Goal: Transaction & Acquisition: Purchase product/service

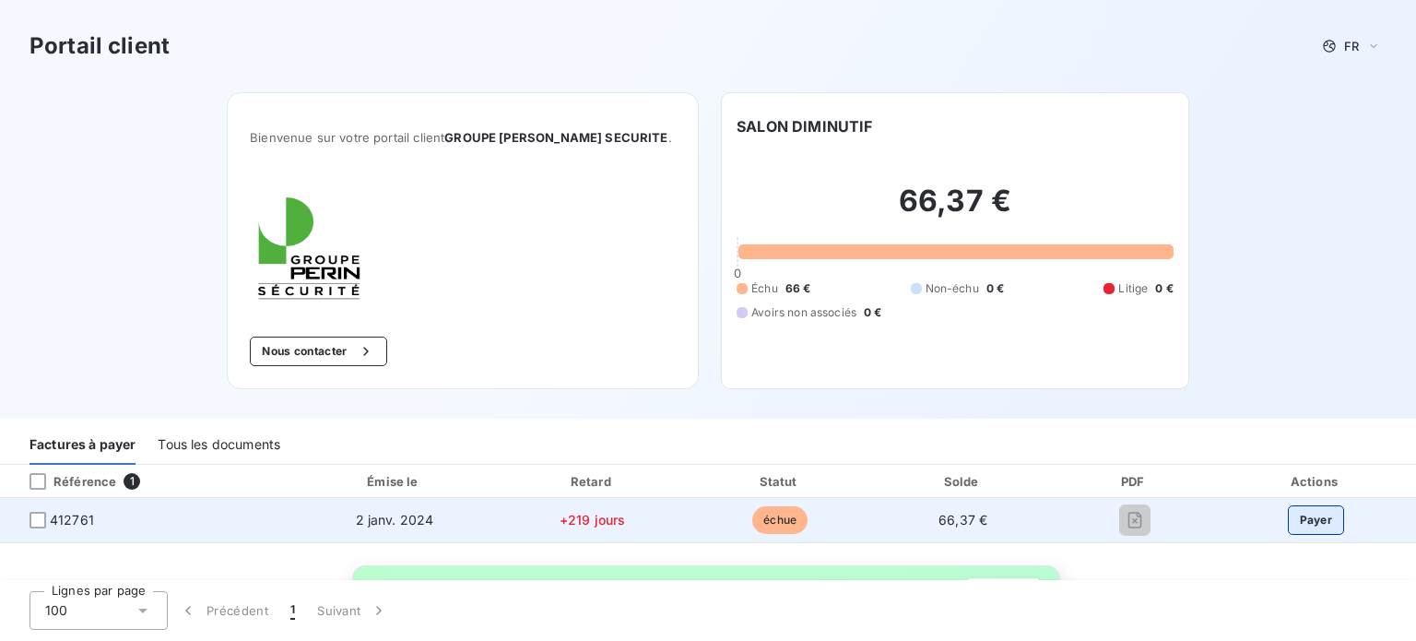
click at [1311, 513] on button "Payer" at bounding box center [1316, 519] width 57 height 29
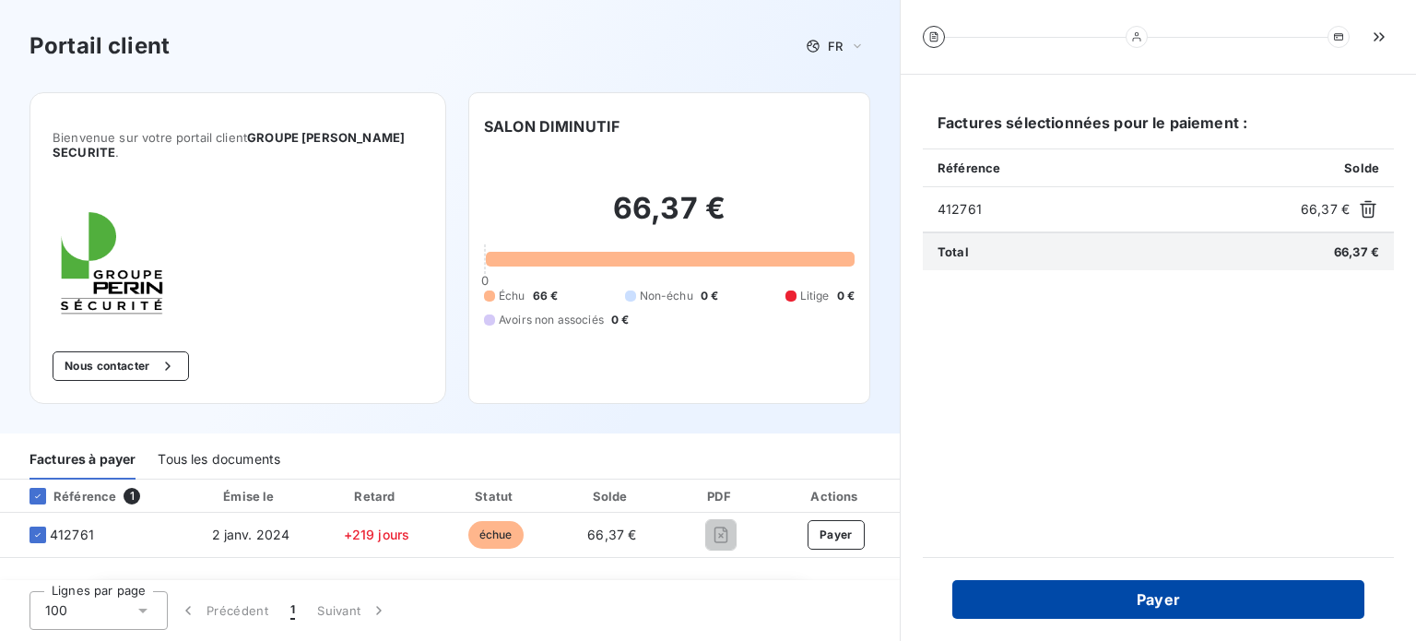
click at [1206, 596] on button "Payer" at bounding box center [1158, 599] width 412 height 39
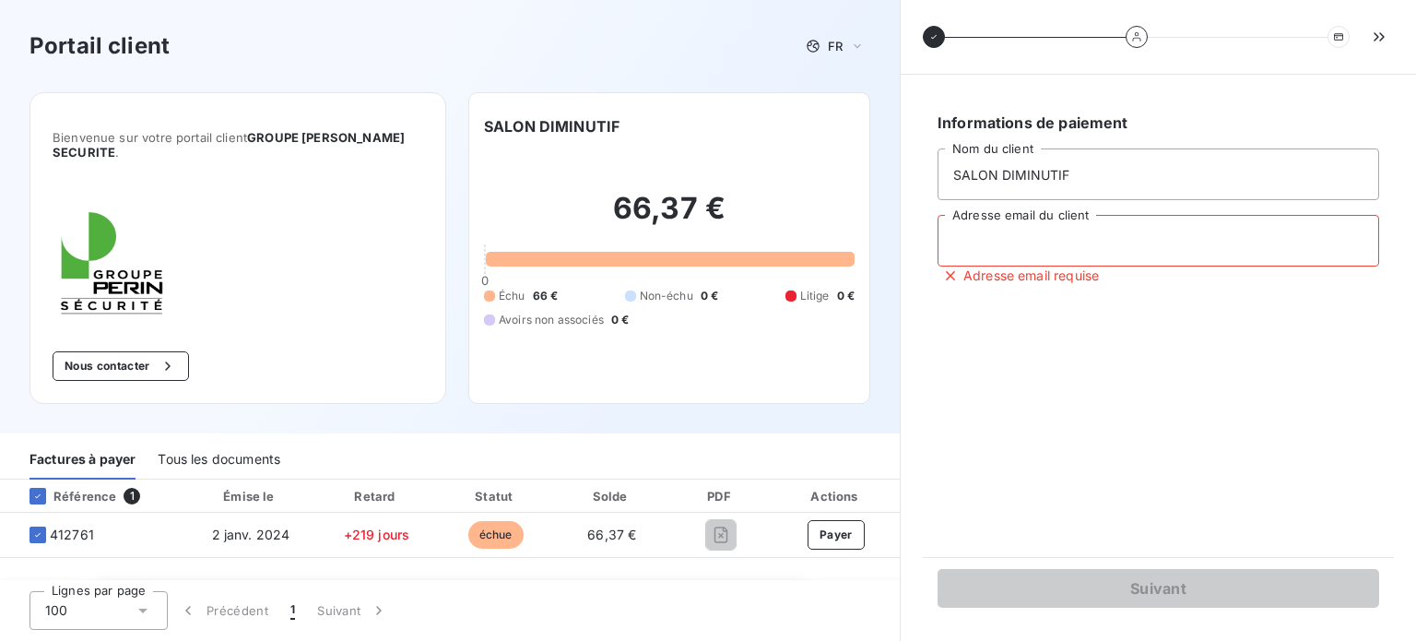
click at [1128, 245] on input "Adresse email du client" at bounding box center [1159, 241] width 442 height 52
type input "C"
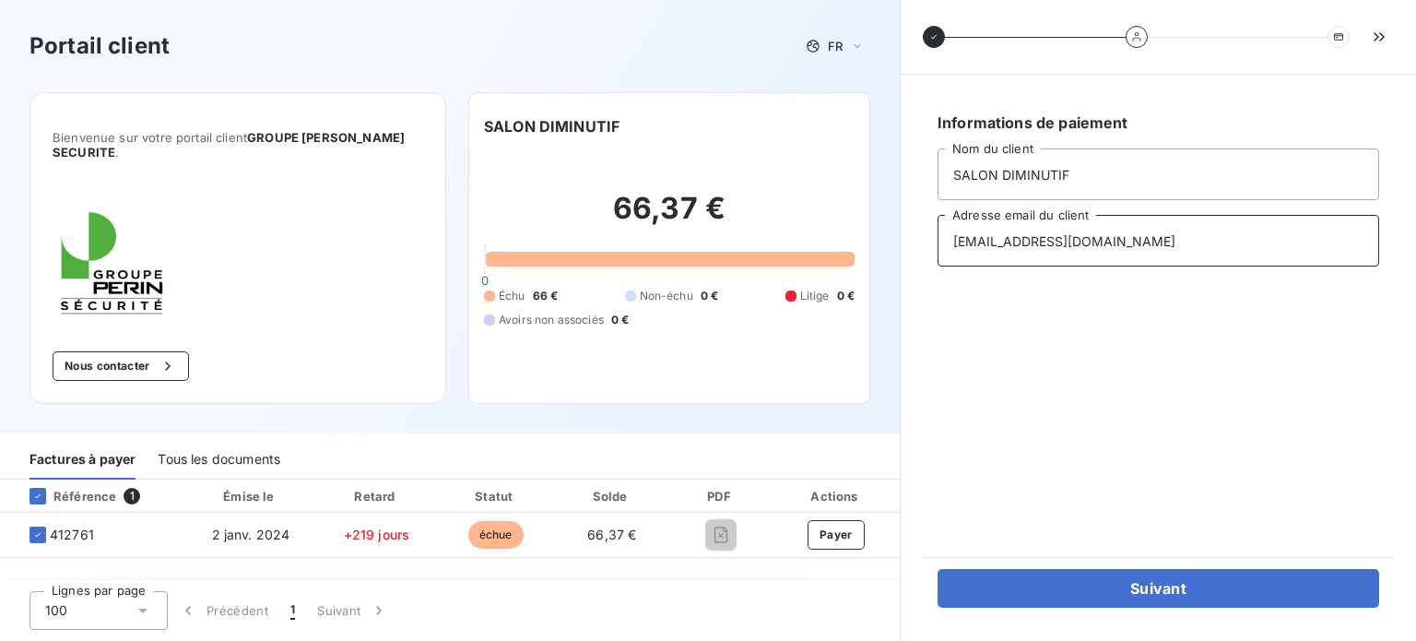
type input "chambordc@gmail.com"
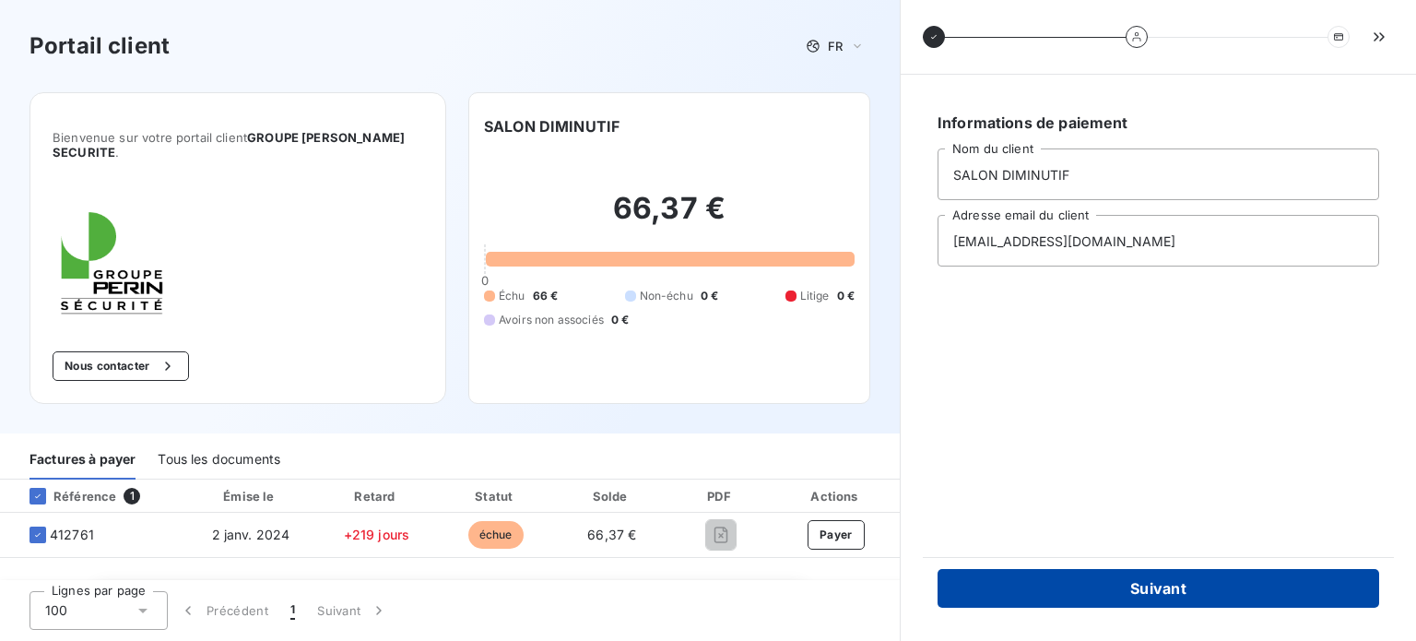
click at [1068, 587] on button "Suivant" at bounding box center [1159, 588] width 442 height 39
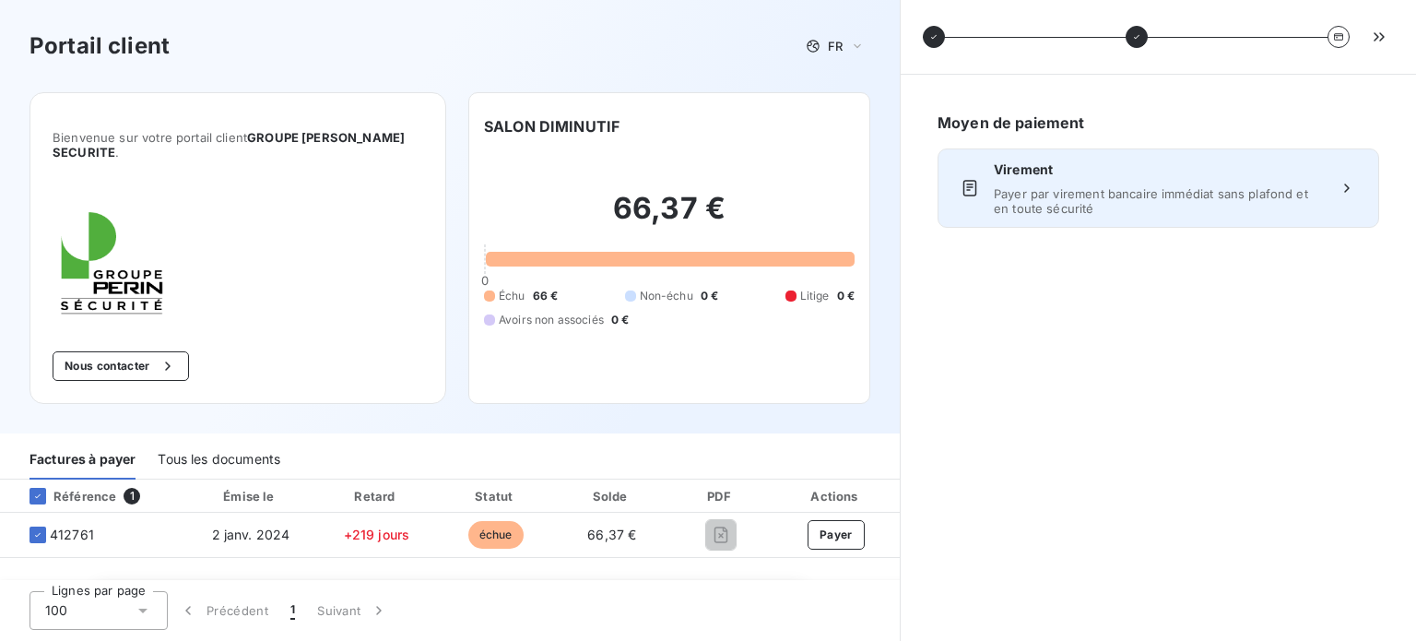
click at [1309, 180] on div "Virement Payer par virement bancaire immédiat sans plafond et en toute sécurité" at bounding box center [1158, 187] width 329 height 55
